Goal: Transaction & Acquisition: Purchase product/service

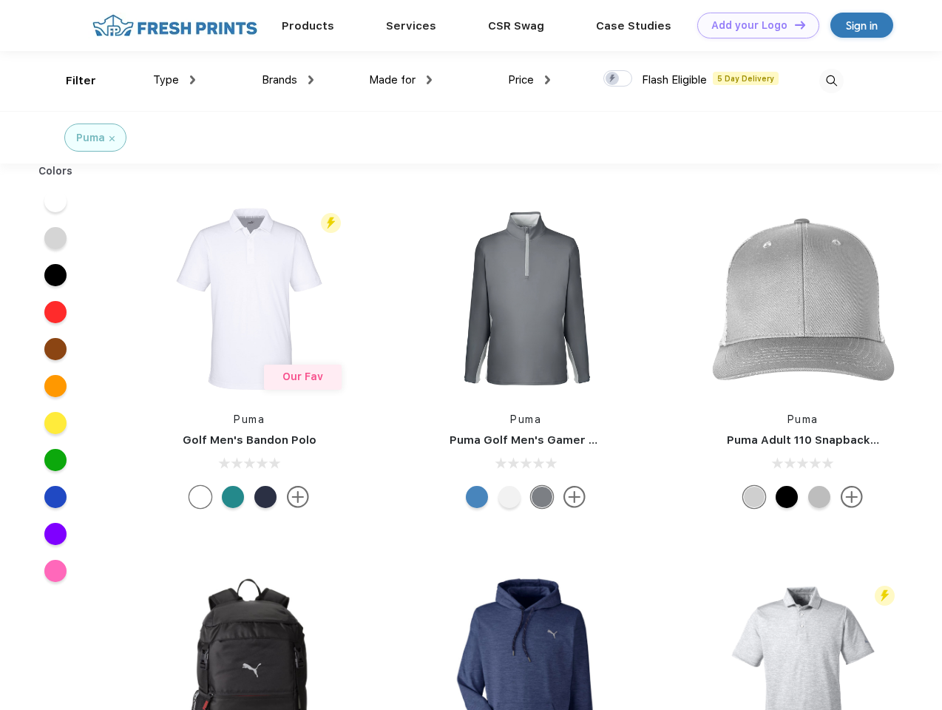
click at [753, 25] on link "Add your Logo Design Tool" at bounding box center [759, 26] width 122 height 26
click at [0, 0] on div "Design Tool" at bounding box center [0, 0] width 0 height 0
click at [794, 24] on link "Add your Logo Design Tool" at bounding box center [759, 26] width 122 height 26
click at [71, 81] on div "Filter" at bounding box center [81, 80] width 30 height 17
click at [175, 80] on span "Type" at bounding box center [166, 79] width 26 height 13
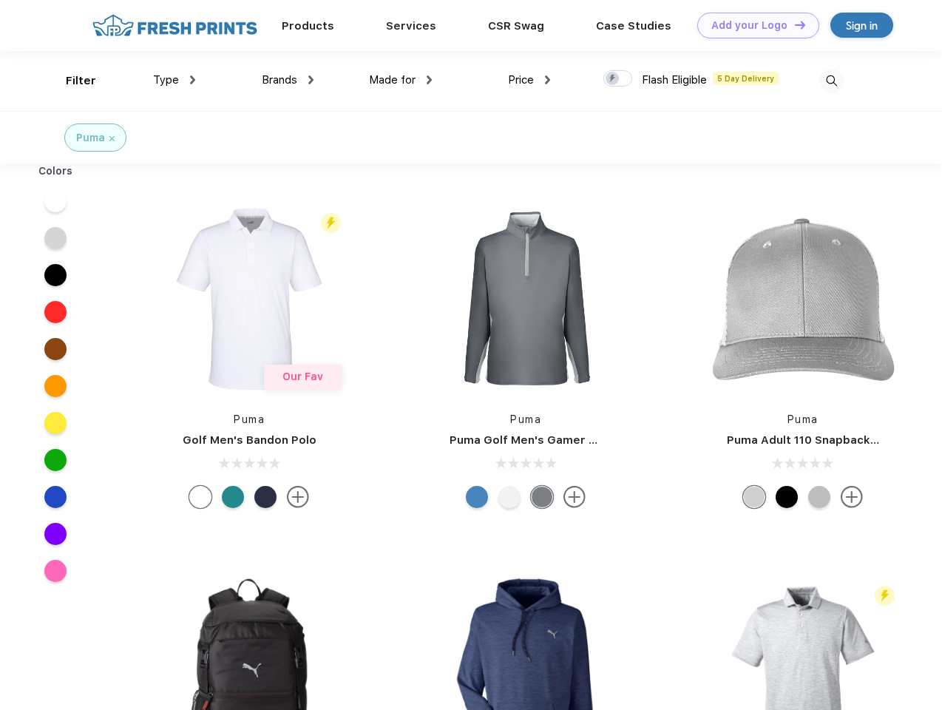
click at [288, 80] on span "Brands" at bounding box center [280, 79] width 36 height 13
click at [401, 80] on span "Made for" at bounding box center [392, 79] width 47 height 13
click at [530, 80] on span "Price" at bounding box center [521, 79] width 26 height 13
click at [618, 79] on div at bounding box center [618, 78] width 29 height 16
click at [613, 79] on input "checkbox" at bounding box center [609, 75] width 10 height 10
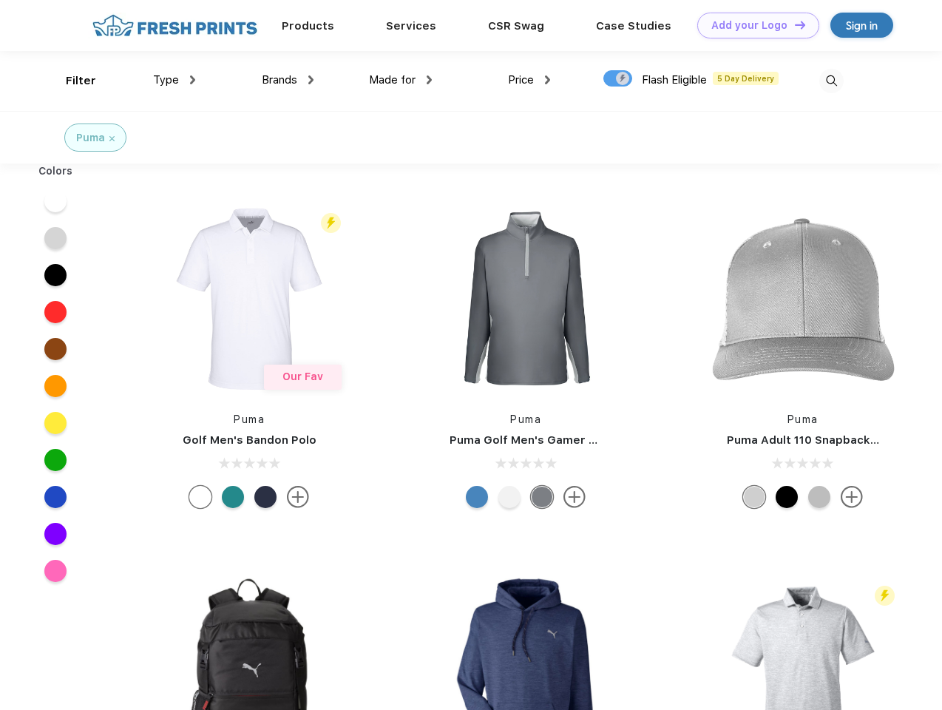
click at [832, 81] on img at bounding box center [832, 81] width 24 height 24
